Goal: Task Accomplishment & Management: Manage account settings

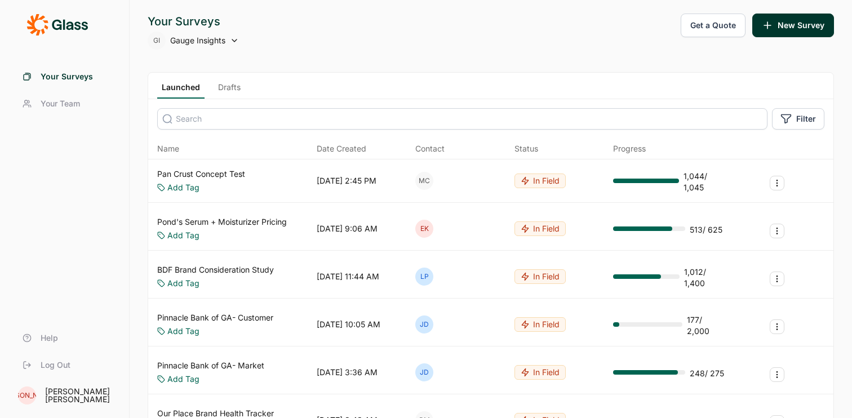
click at [62, 368] on span "Log Out" at bounding box center [56, 364] width 30 height 11
click at [56, 371] on link "Log Out" at bounding box center [65, 365] width 102 height 27
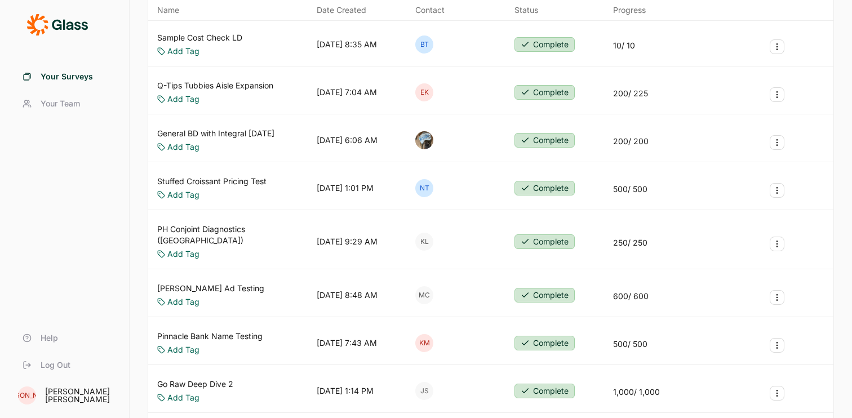
scroll to position [540, 0]
